Goal: Transaction & Acquisition: Purchase product/service

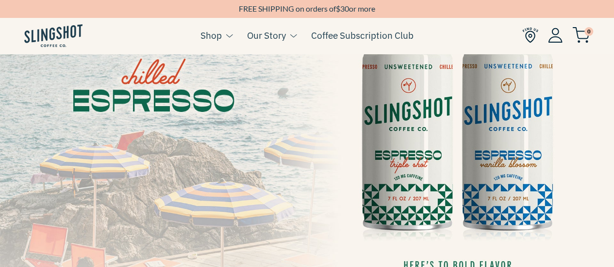
scroll to position [97, 0]
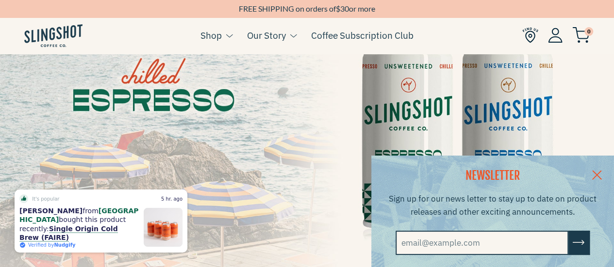
click at [607, 172] on link at bounding box center [597, 174] width 34 height 37
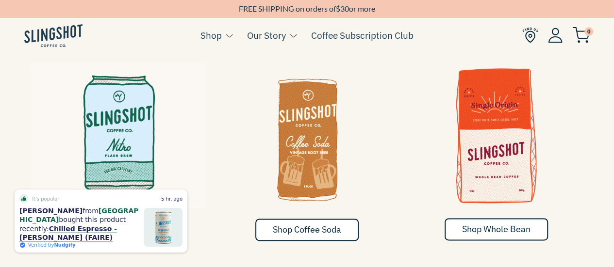
scroll to position [534, 0]
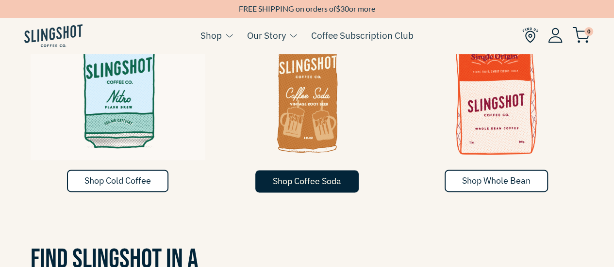
click at [317, 176] on span "Shop Coffee Soda" at bounding box center [307, 181] width 68 height 11
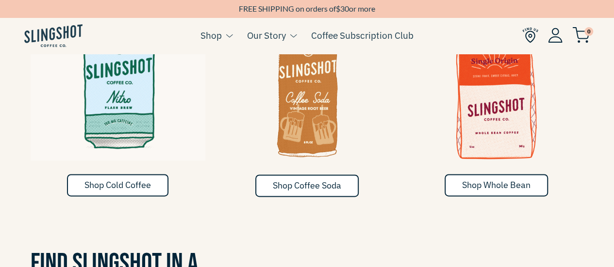
click at [128, 95] on img at bounding box center [118, 88] width 175 height 146
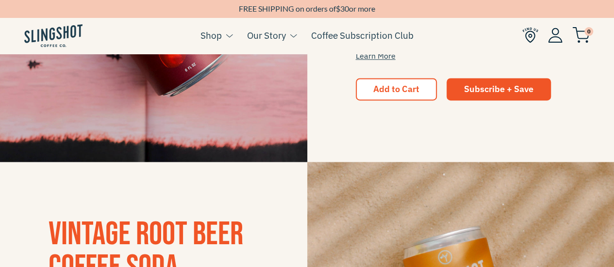
scroll to position [680, 0]
